Goal: Task Accomplishment & Management: Use online tool/utility

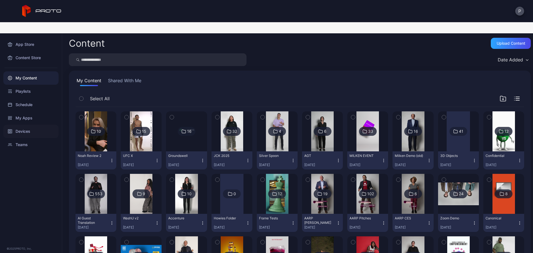
click at [26, 125] on div "Devices" at bounding box center [30, 131] width 55 height 13
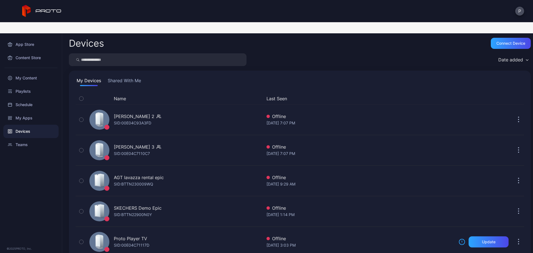
click at [141, 77] on button "Shared With Me" at bounding box center [125, 81] width 36 height 9
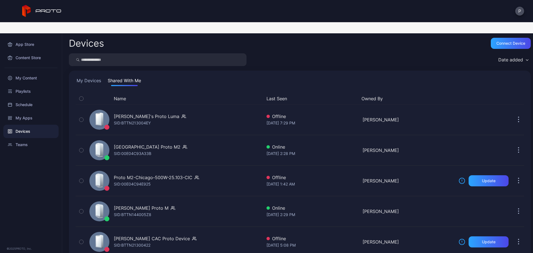
click at [286, 95] on button "Last Seen" at bounding box center [312, 98] width 91 height 7
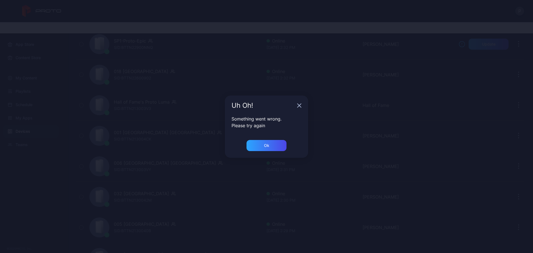
scroll to position [821, 0]
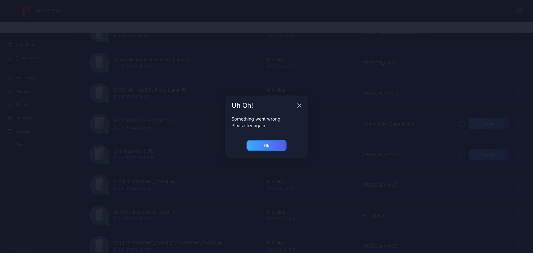
click at [275, 146] on div "Ok" at bounding box center [267, 145] width 40 height 11
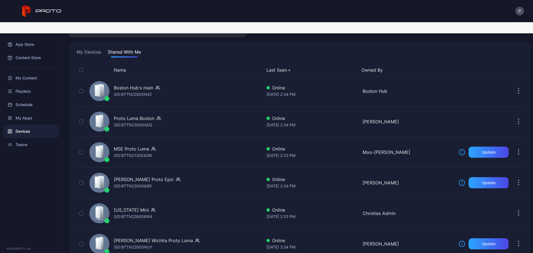
scroll to position [0, 0]
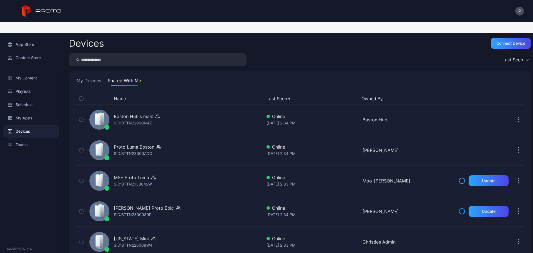
click at [155, 53] on input "search" at bounding box center [158, 59] width 178 height 13
type input "******"
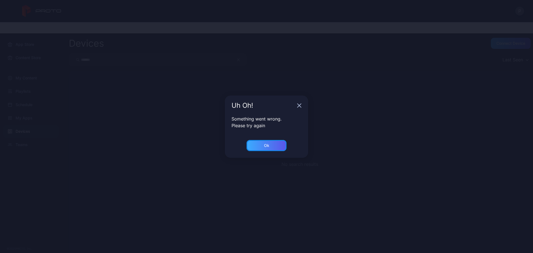
click at [277, 145] on div "Ok" at bounding box center [267, 145] width 40 height 11
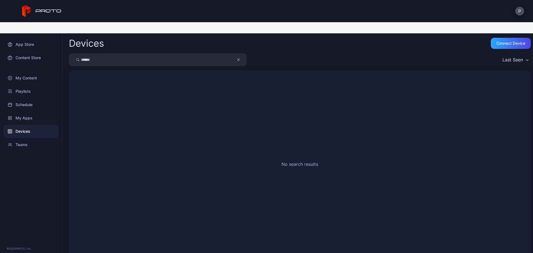
click at [152, 53] on input "******" at bounding box center [158, 59] width 178 height 13
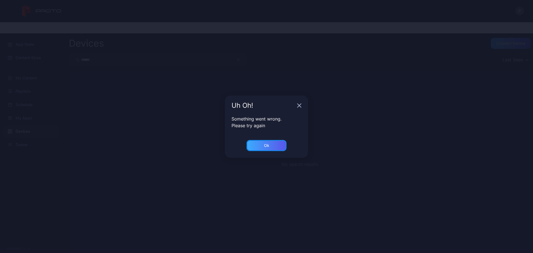
click at [270, 145] on div "Ok" at bounding box center [267, 145] width 40 height 11
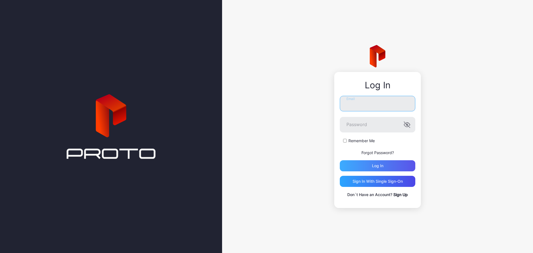
type input "**********"
click at [360, 167] on div "Log in" at bounding box center [378, 165] width 76 height 11
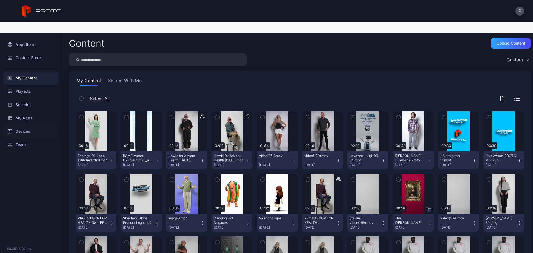
click at [36, 125] on div "Devices" at bounding box center [30, 131] width 55 height 13
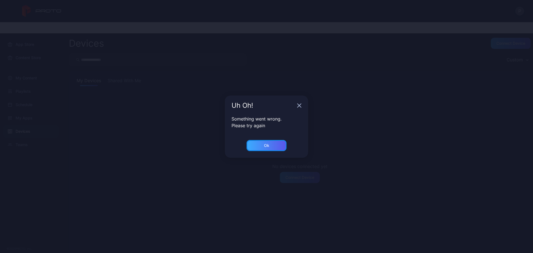
click at [260, 142] on div "Ok" at bounding box center [267, 145] width 40 height 11
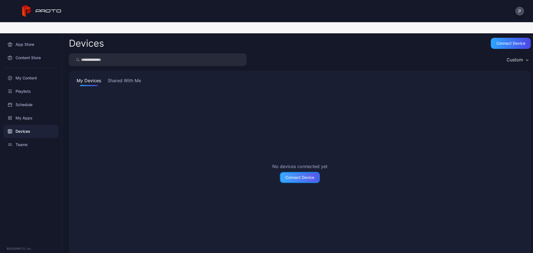
click at [302, 175] on div "Connect Device" at bounding box center [299, 177] width 29 height 4
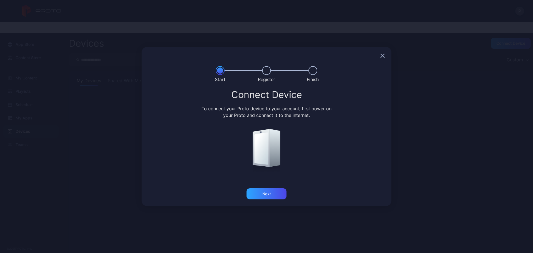
click at [382, 57] on icon "button" at bounding box center [382, 56] width 4 height 4
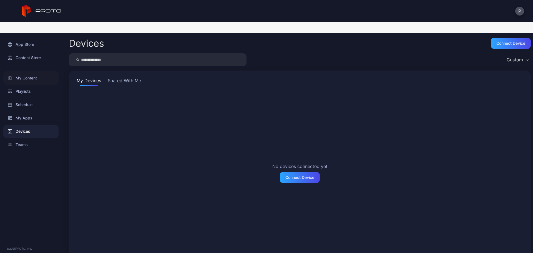
click at [50, 71] on div "My Content" at bounding box center [30, 77] width 55 height 13
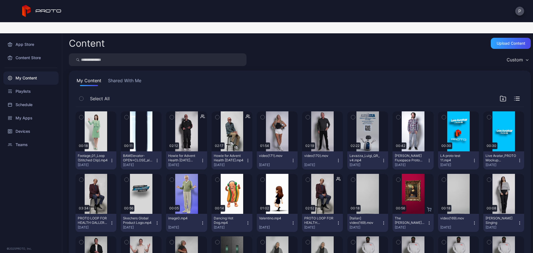
click at [124, 77] on button "Shared With Me" at bounding box center [125, 81] width 36 height 9
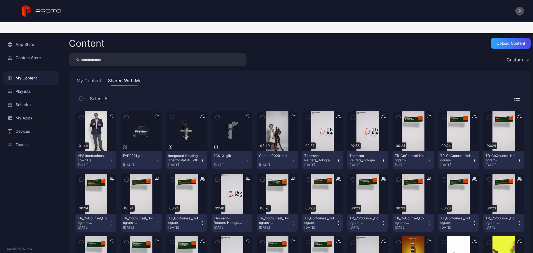
click at [138, 136] on div "Preview" at bounding box center [141, 131] width 41 height 40
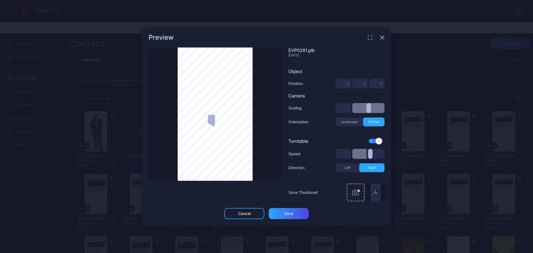
type input "**"
click at [381, 35] on div "Preview" at bounding box center [266, 37] width 249 height 20
click at [381, 38] on icon "button" at bounding box center [382, 37] width 4 height 4
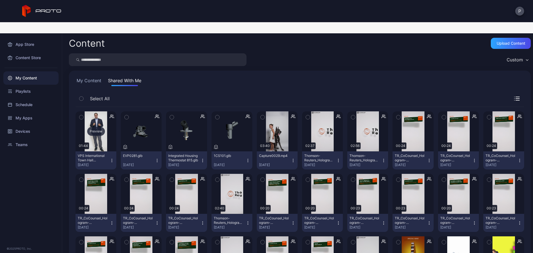
click at [101, 129] on div "Preview" at bounding box center [96, 131] width 41 height 40
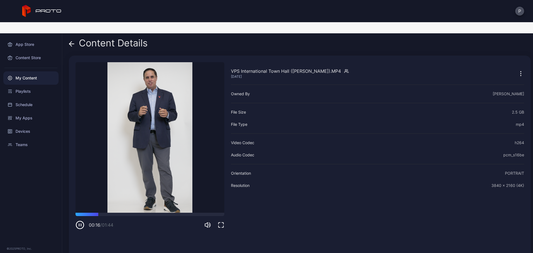
click at [131, 213] on div "00:16 / 01:44" at bounding box center [150, 221] width 149 height 17
click at [132, 213] on div at bounding box center [150, 214] width 149 height 3
click at [73, 38] on span at bounding box center [72, 43] width 6 height 11
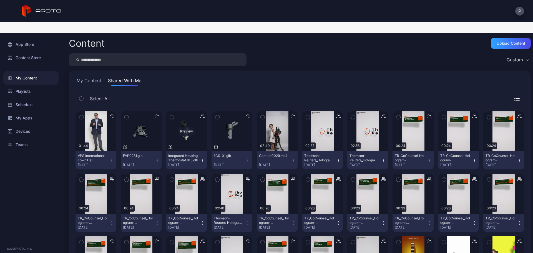
click at [189, 127] on div "Preview" at bounding box center [186, 131] width 41 height 40
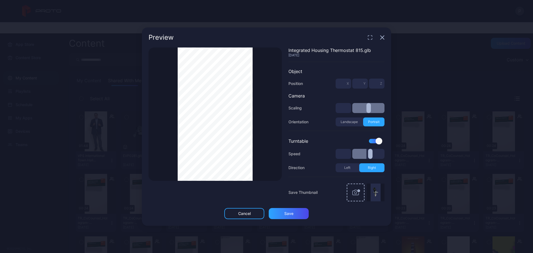
type input "**"
click at [257, 136] on div "Thumbnail Saved" at bounding box center [215, 113] width 133 height 133
click at [253, 139] on div "Thumbnail Saved" at bounding box center [215, 113] width 133 height 133
click at [255, 140] on div "Thumbnail Saved" at bounding box center [215, 113] width 133 height 133
click at [256, 141] on div "Thumbnail Saved" at bounding box center [215, 113] width 133 height 133
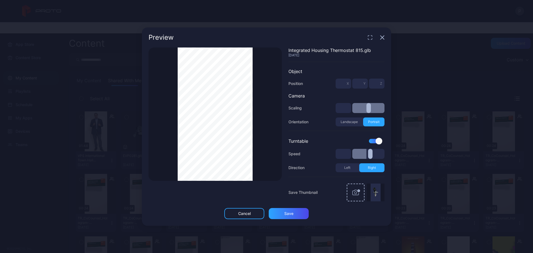
click at [380, 38] on icon "button" at bounding box center [382, 37] width 4 height 4
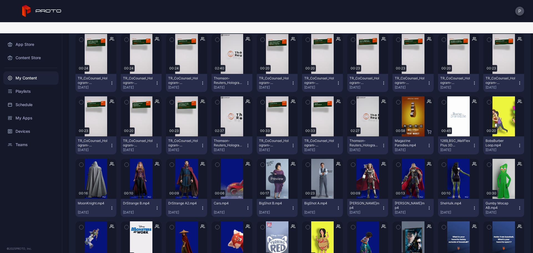
scroll to position [74, 0]
